Goal: Book appointment/travel/reservation

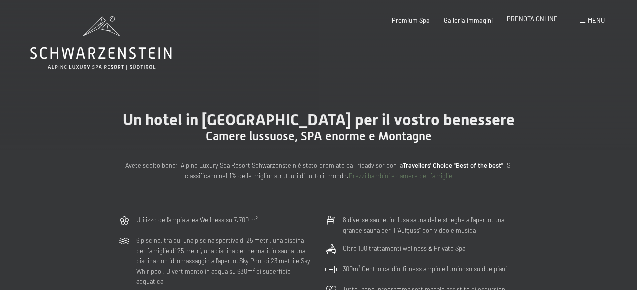
click at [517, 20] on span "PRENOTA ONLINE" at bounding box center [532, 19] width 51 height 8
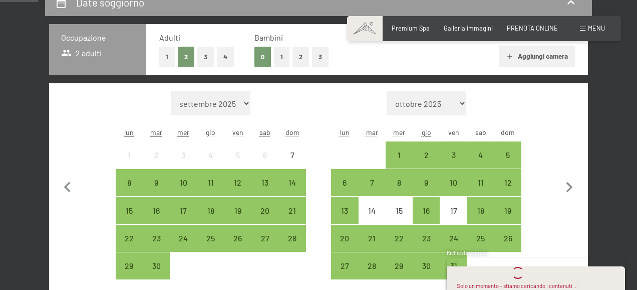
scroll to position [208, 0]
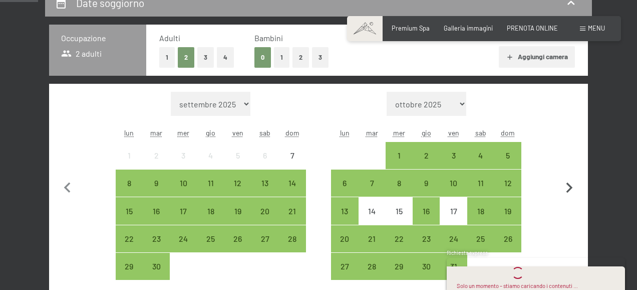
click at [570, 186] on icon "button" at bounding box center [569, 187] width 21 height 21
select select "[DATE]"
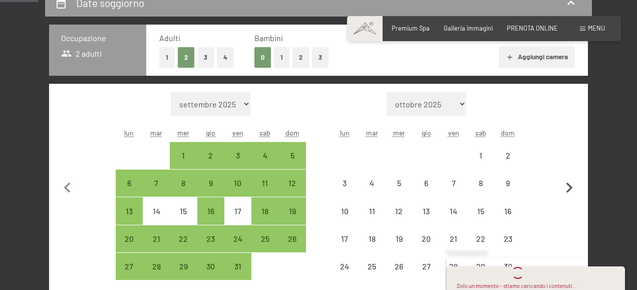
select select "[DATE]"
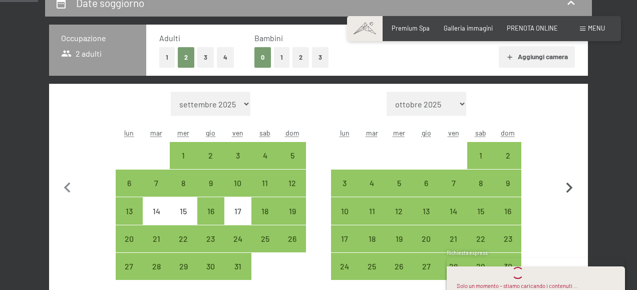
click at [570, 186] on icon "button" at bounding box center [569, 187] width 21 height 21
select select "[DATE]"
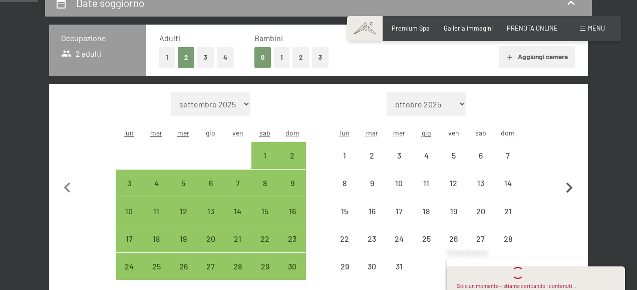
select select "[DATE]"
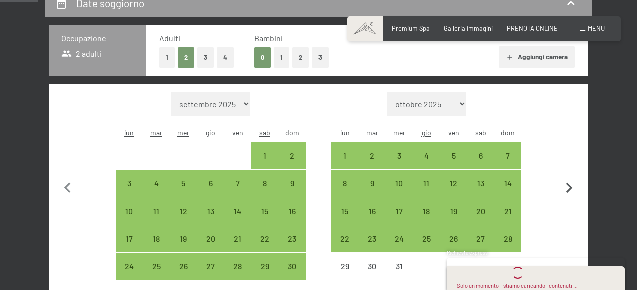
click at [570, 186] on icon "button" at bounding box center [569, 187] width 21 height 21
select select "[DATE]"
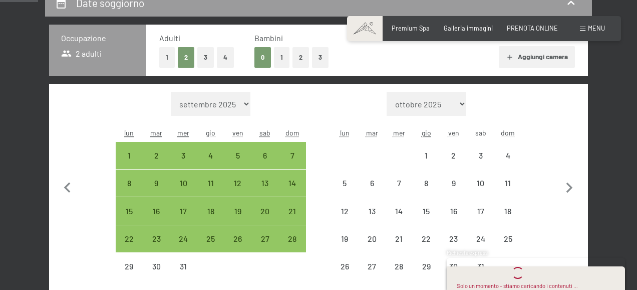
select select "[DATE]"
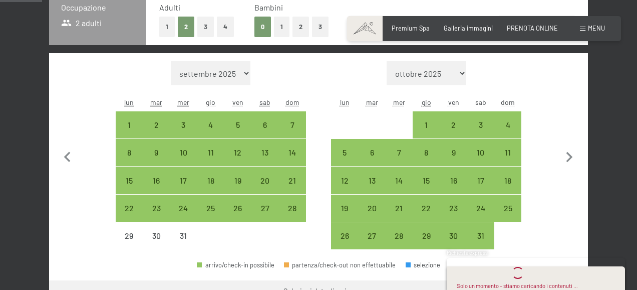
scroll to position [245, 0]
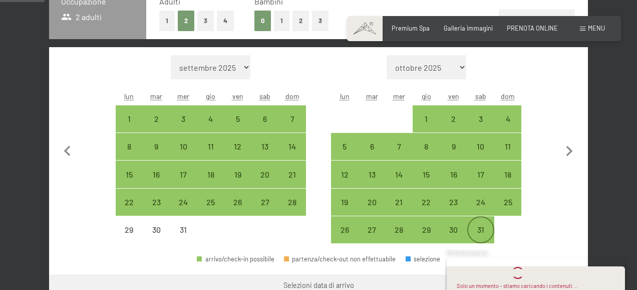
click at [482, 232] on div "31" at bounding box center [480, 237] width 25 height 25
select select "[DATE]"
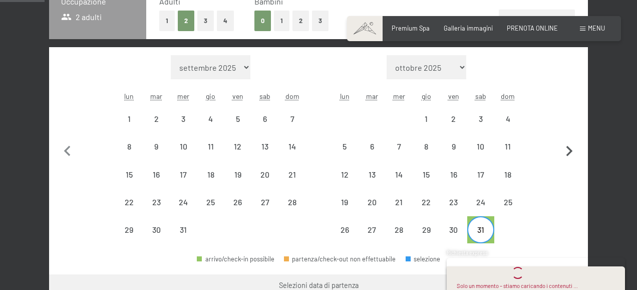
click at [572, 144] on icon "button" at bounding box center [569, 151] width 21 height 21
select select "[DATE]"
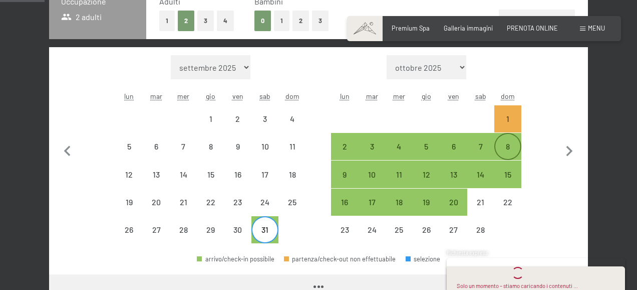
select select "[DATE]"
click at [485, 143] on div "7" at bounding box center [480, 154] width 25 height 25
select select "[DATE]"
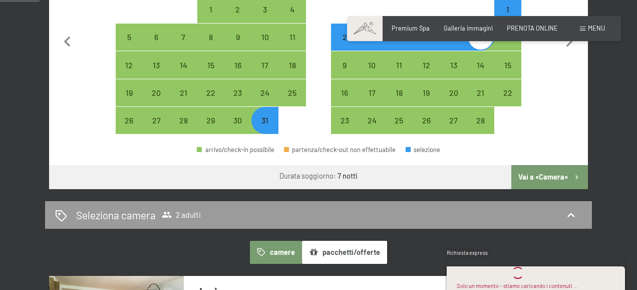
scroll to position [360, 0]
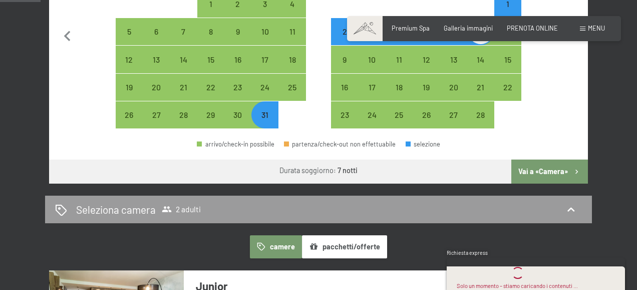
click at [544, 171] on button "Vai a «Camera»" at bounding box center [550, 171] width 77 height 24
select select "[DATE]"
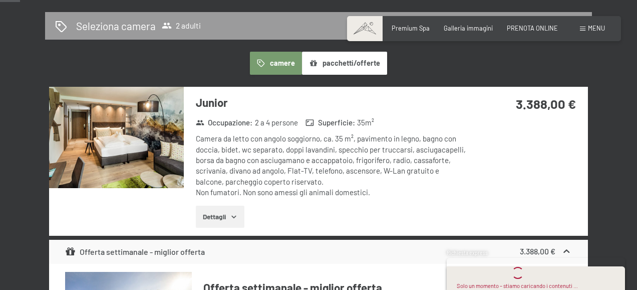
scroll to position [254, 0]
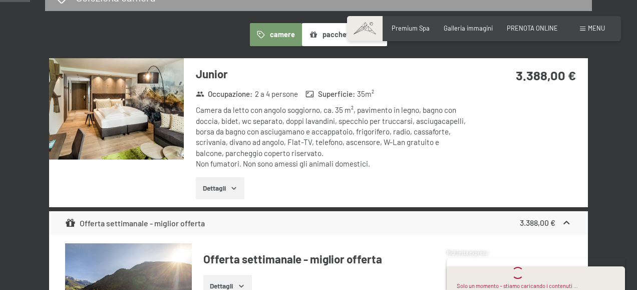
click at [231, 186] on icon "button" at bounding box center [234, 188] width 8 height 8
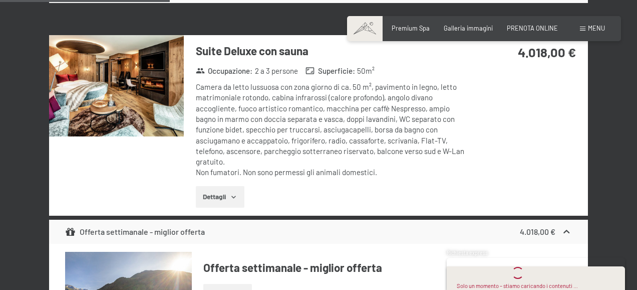
scroll to position [1504, 0]
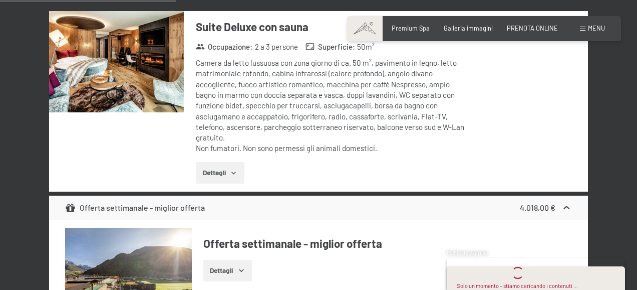
click at [231, 175] on icon "button" at bounding box center [234, 173] width 8 height 8
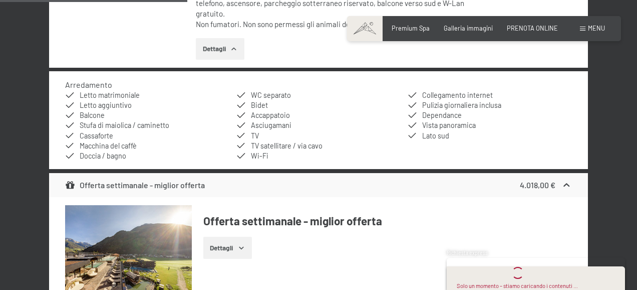
scroll to position [1628, 0]
click at [270, 181] on div "Offerta settimanale - miglior offerta 4.018,00 €" at bounding box center [318, 184] width 539 height 24
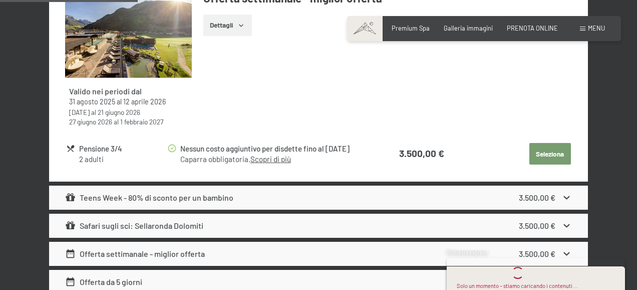
scroll to position [1163, 0]
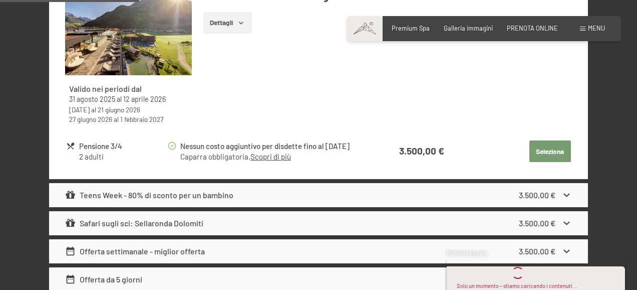
click at [140, 227] on div "Safari sugli sci: Sellaronda Dolomiti" at bounding box center [134, 223] width 138 height 12
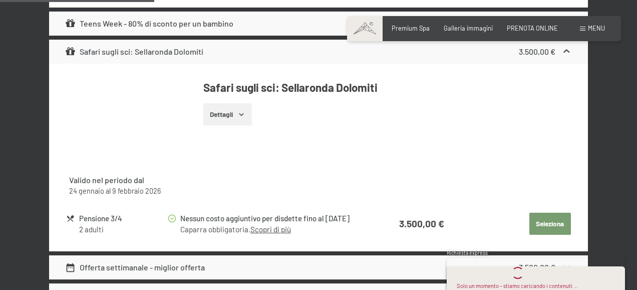
scroll to position [1336, 0]
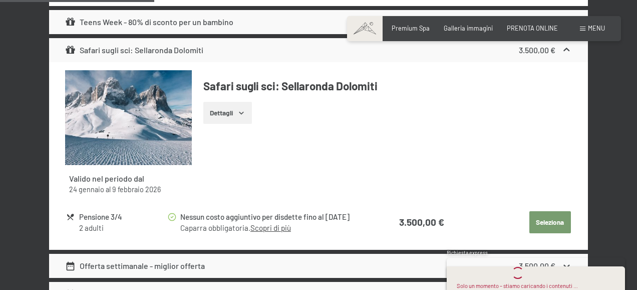
click at [217, 110] on button "Dettagli" at bounding box center [227, 113] width 49 height 22
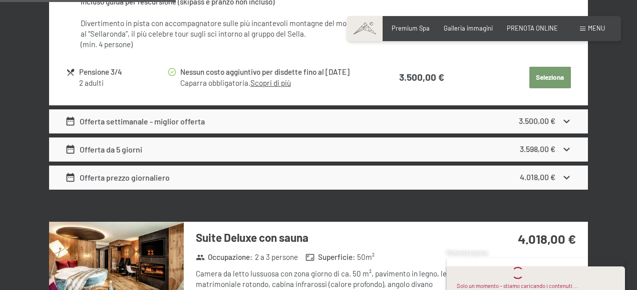
scroll to position [1560, 0]
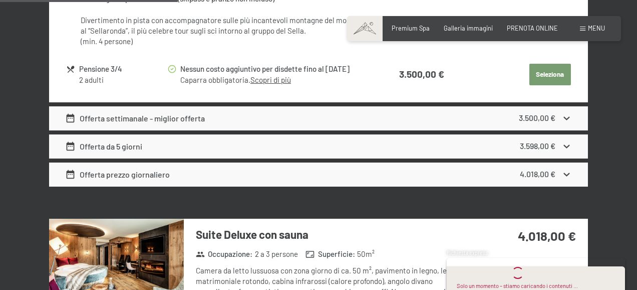
click at [206, 119] on div "Offerta settimanale - miglior offerta 3.500,00 €" at bounding box center [318, 118] width 539 height 24
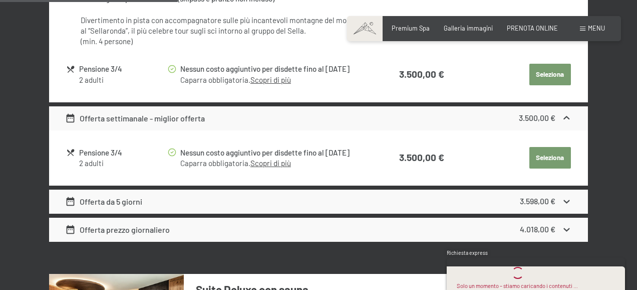
click at [272, 164] on link "Scopri di più" at bounding box center [271, 162] width 41 height 9
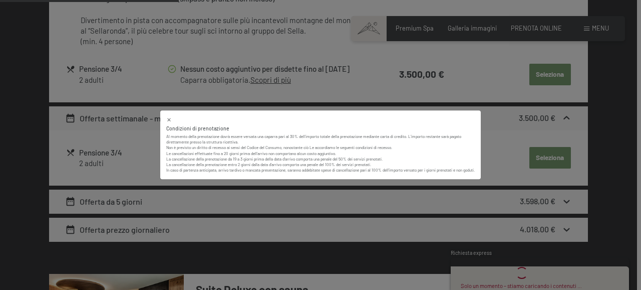
click at [169, 117] on icon at bounding box center [169, 120] width 6 height 6
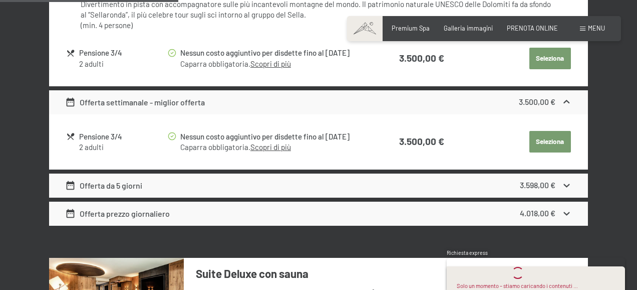
scroll to position [1579, 0]
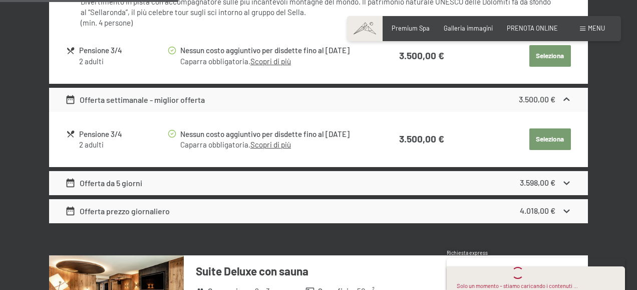
click at [427, 182] on div "Offerta da 5 giorni 3.598,00 €" at bounding box center [318, 183] width 539 height 24
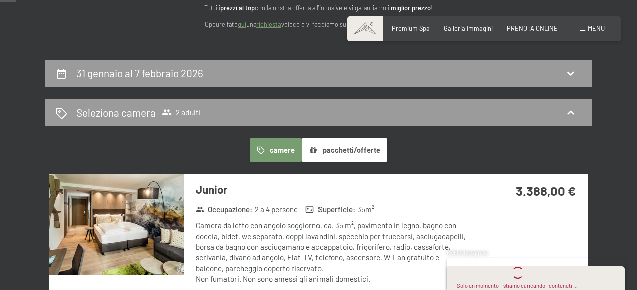
scroll to position [147, 0]
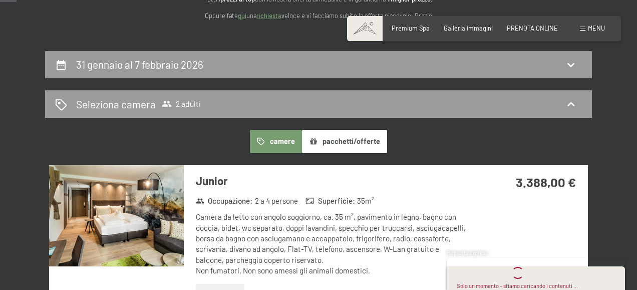
click at [337, 141] on button "pacchetti/offerte" at bounding box center [344, 141] width 85 height 23
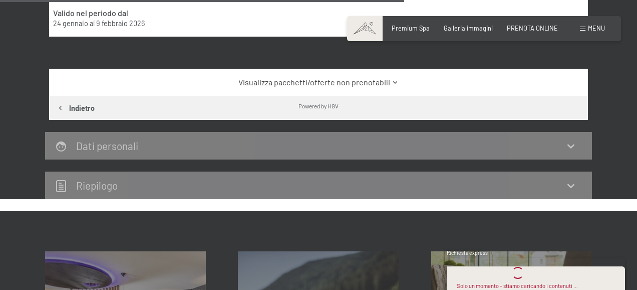
scroll to position [812, 0]
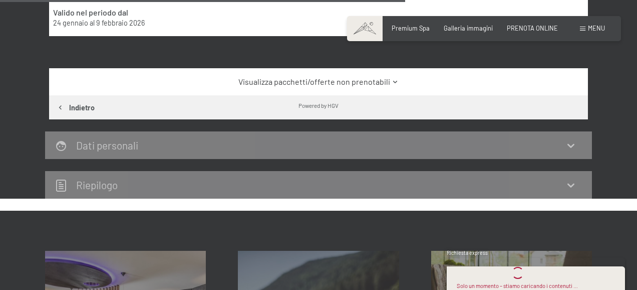
click at [254, 182] on div "Riepilogo" at bounding box center [318, 184] width 527 height 15
click at [571, 183] on icon at bounding box center [571, 185] width 12 height 12
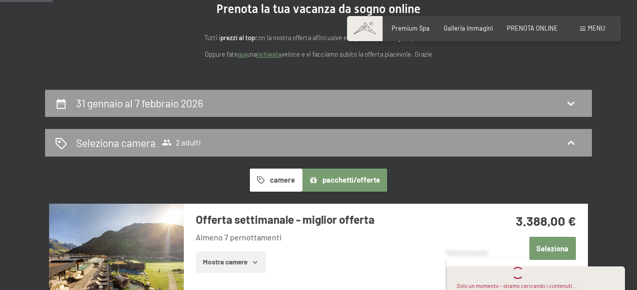
scroll to position [109, 0]
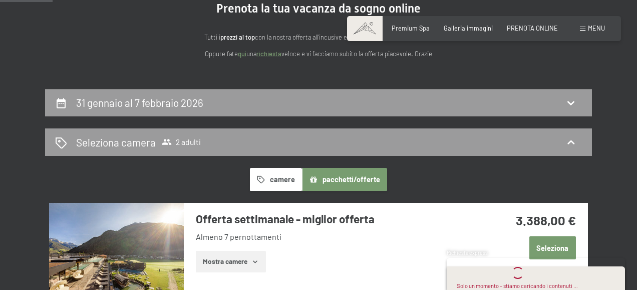
click at [332, 185] on button "pacchetti/offerte" at bounding box center [344, 179] width 85 height 23
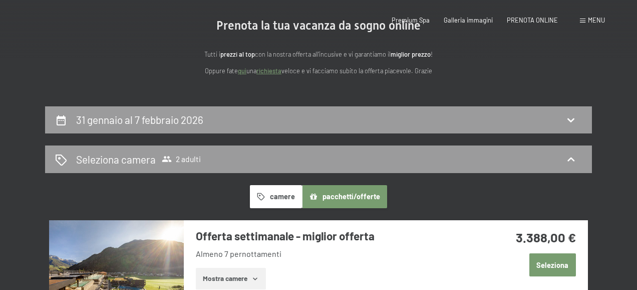
scroll to position [0, 0]
